Goal: Feedback & Contribution: Submit feedback/report problem

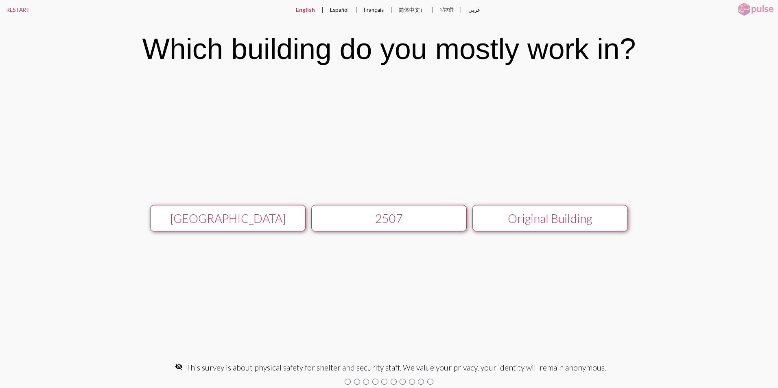
click at [197, 215] on div "[GEOGRAPHIC_DATA]" at bounding box center [227, 219] width 139 height 14
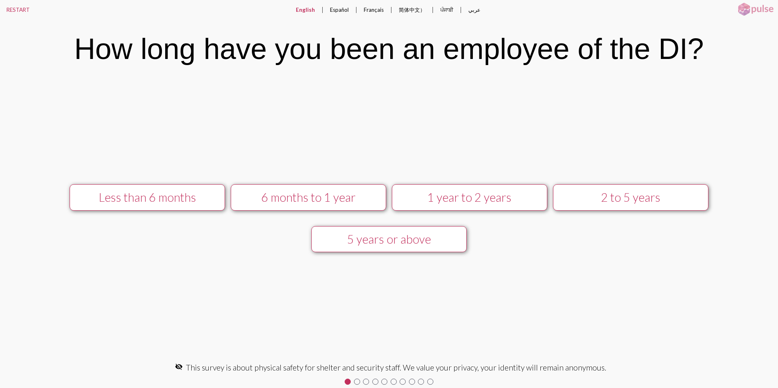
click at [374, 244] on div "5 years or above" at bounding box center [389, 239] width 139 height 14
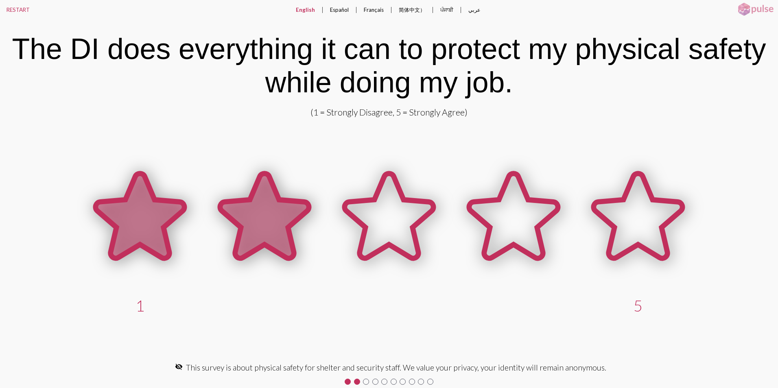
click at [261, 221] on icon at bounding box center [264, 216] width 89 height 85
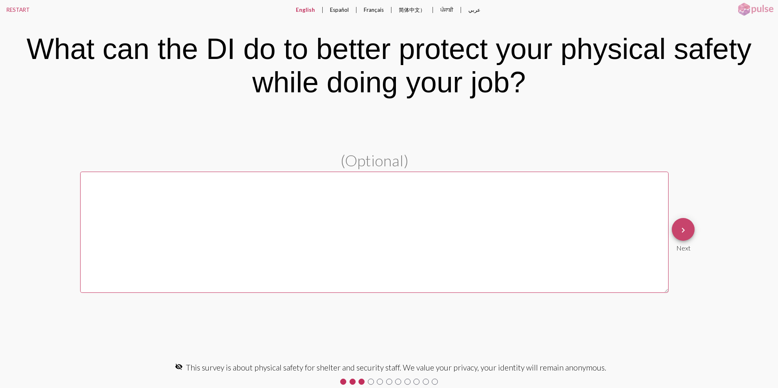
click at [689, 231] on button "keyboard_arrow_right" at bounding box center [683, 229] width 23 height 23
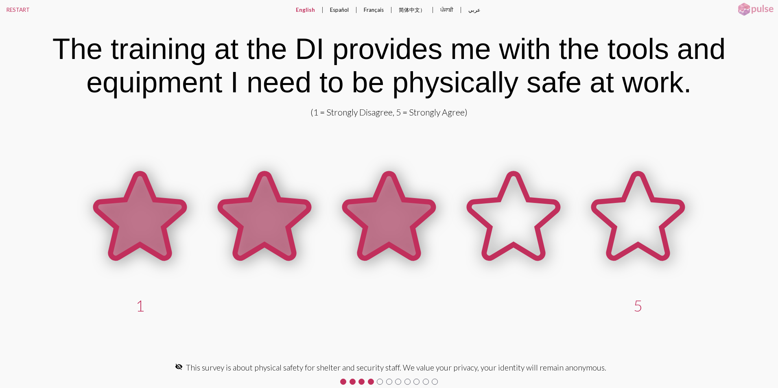
click at [371, 221] on icon at bounding box center [389, 216] width 89 height 85
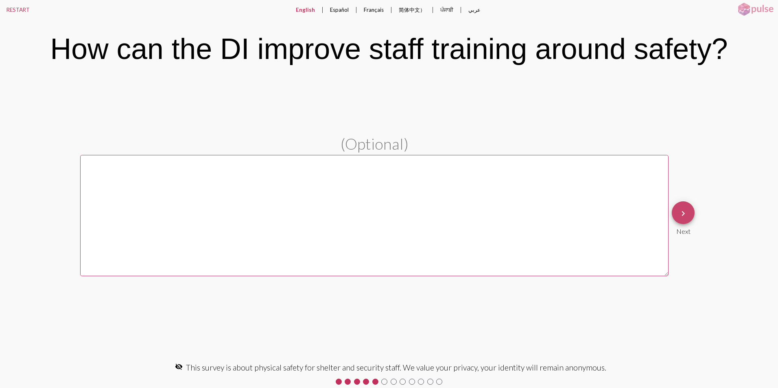
click at [689, 217] on button "keyboard_arrow_right" at bounding box center [683, 213] width 23 height 23
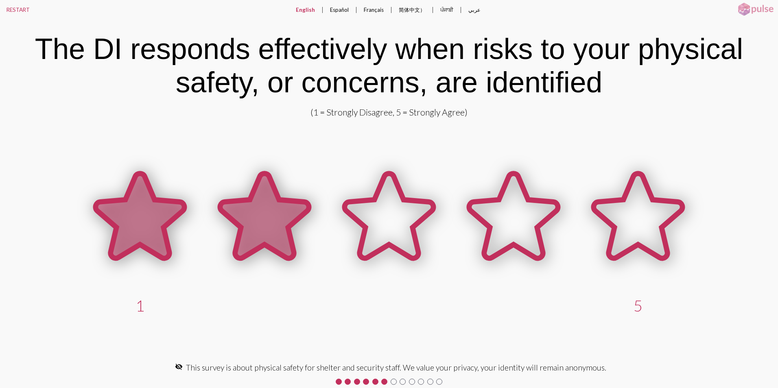
click at [265, 261] on icon at bounding box center [264, 217] width 125 height 125
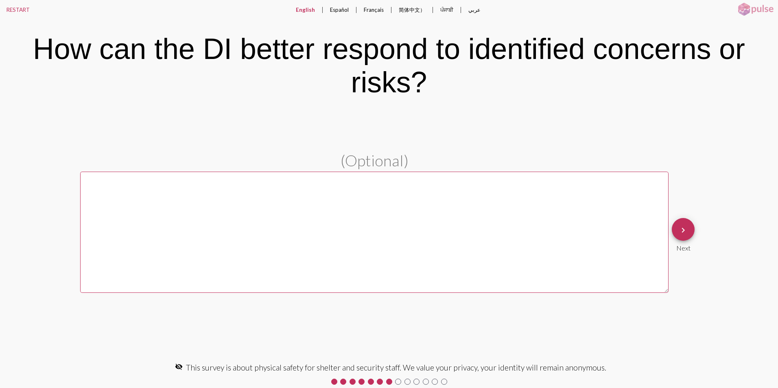
click at [689, 232] on button "keyboard_arrow_right" at bounding box center [683, 229] width 23 height 23
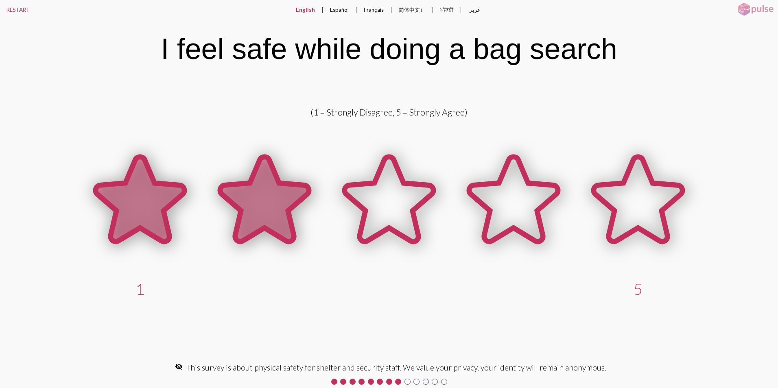
click at [263, 233] on icon at bounding box center [264, 200] width 125 height 125
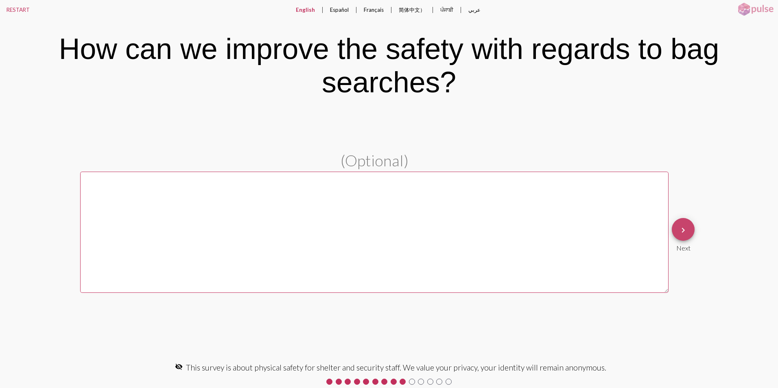
click at [682, 224] on span "keyboard_arrow_right" at bounding box center [684, 229] width 10 height 23
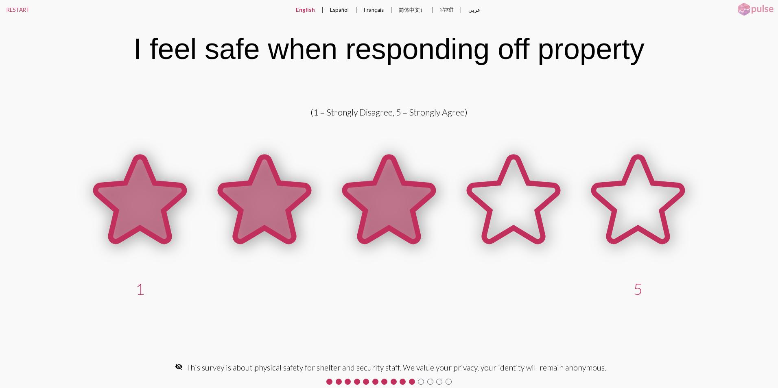
click at [393, 214] on icon at bounding box center [389, 199] width 89 height 85
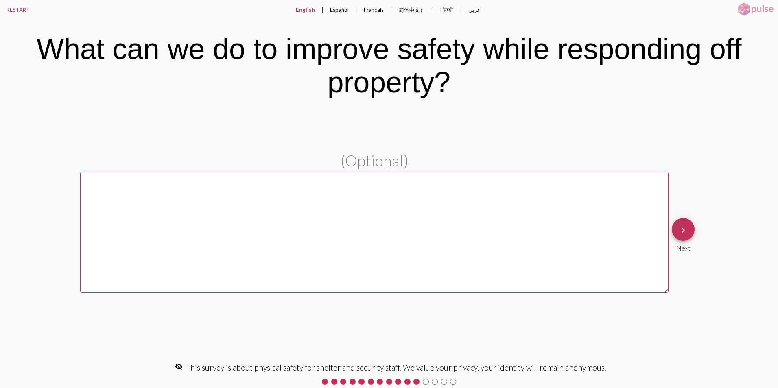
click at [689, 231] on button "keyboard_arrow_right" at bounding box center [683, 229] width 23 height 23
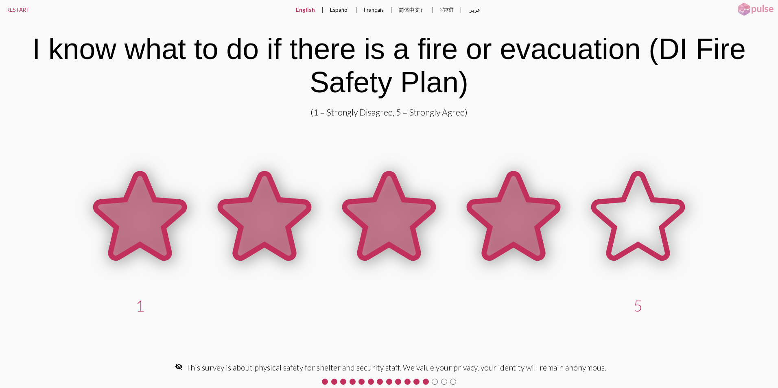
click at [530, 228] on icon at bounding box center [513, 216] width 89 height 85
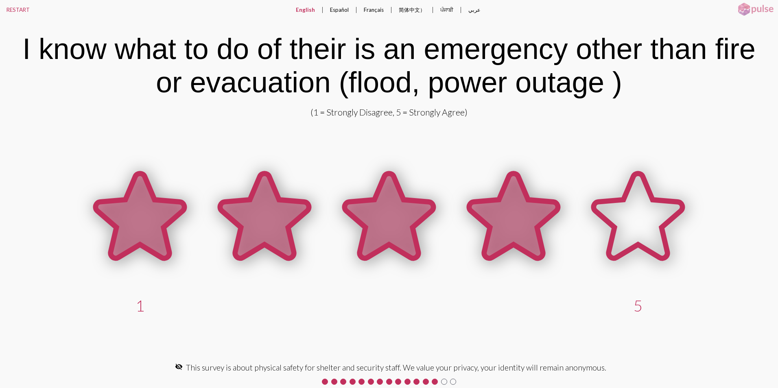
click at [508, 223] on icon at bounding box center [513, 216] width 89 height 85
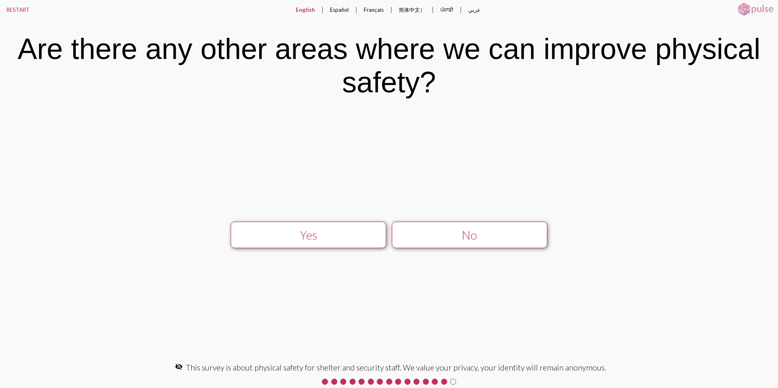
click at [500, 237] on div "No" at bounding box center [469, 235] width 139 height 14
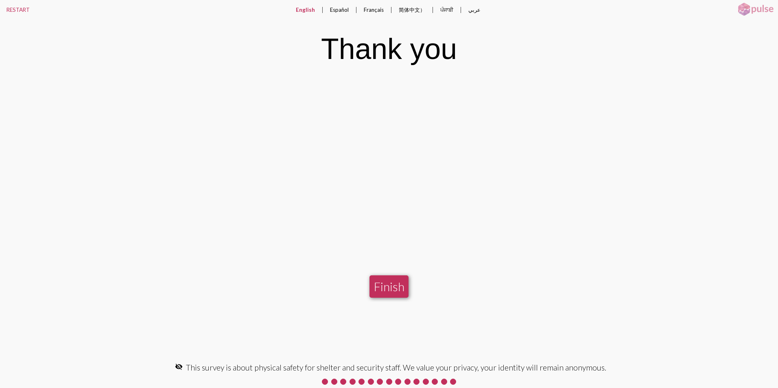
click at [395, 283] on button "Finish" at bounding box center [389, 287] width 39 height 22
